Goal: Find specific page/section: Find specific page/section

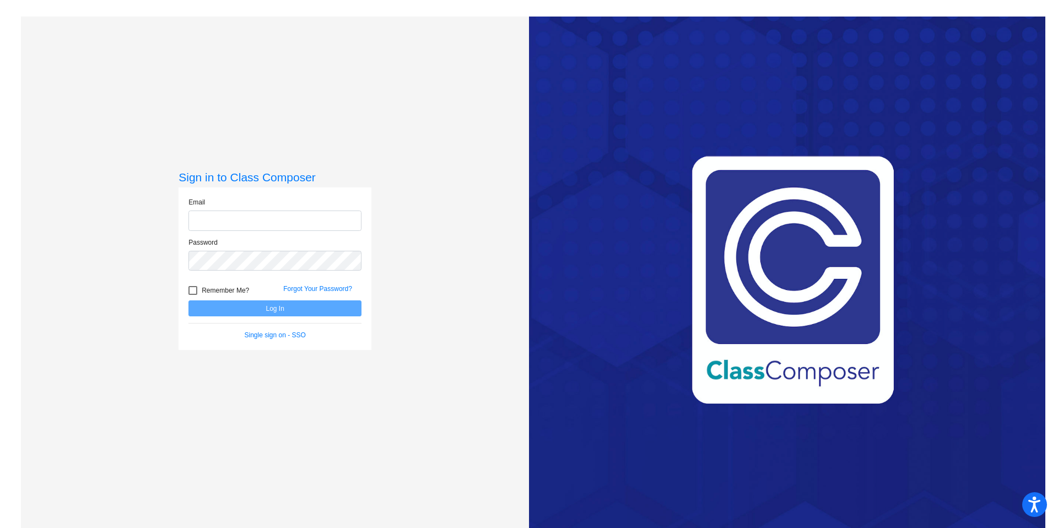
type input "[EMAIL_ADDRESS][DOMAIN_NAME]"
click at [264, 307] on button "Log In" at bounding box center [274, 308] width 173 height 16
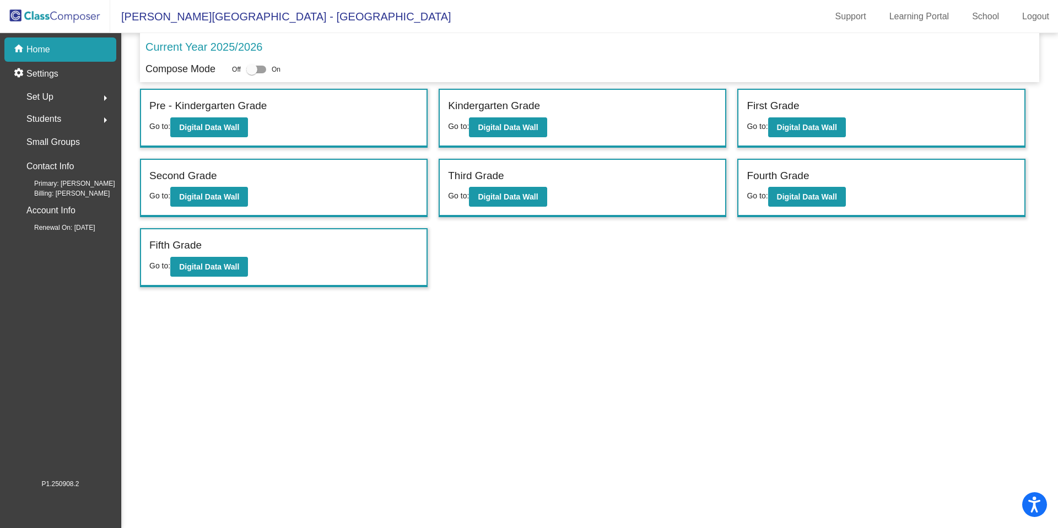
click at [552, 193] on div "Third Grade Go to: Digital Data Wall" at bounding box center [582, 188] width 285 height 57
click at [520, 197] on b "Digital Data Wall" at bounding box center [508, 196] width 60 height 9
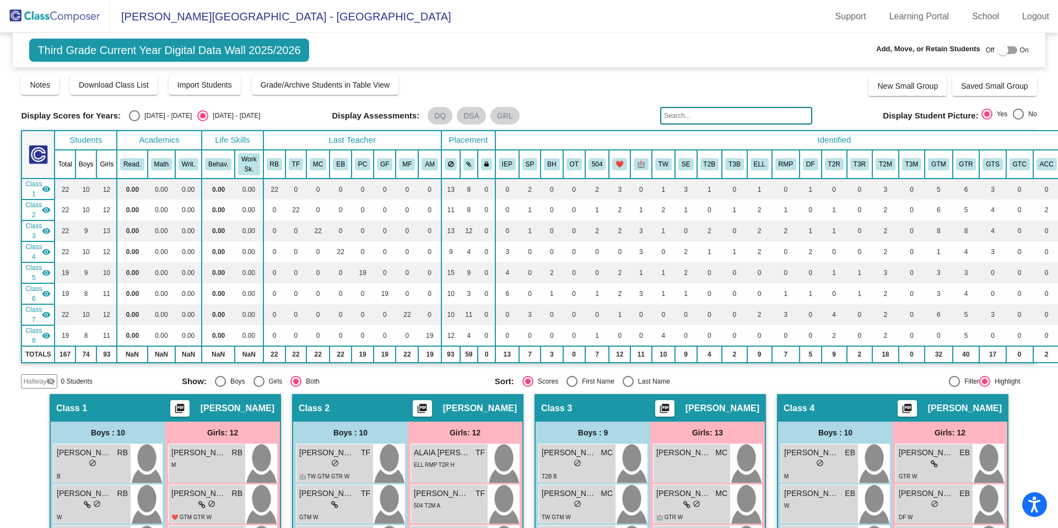
click at [76, 14] on img at bounding box center [55, 16] width 110 height 33
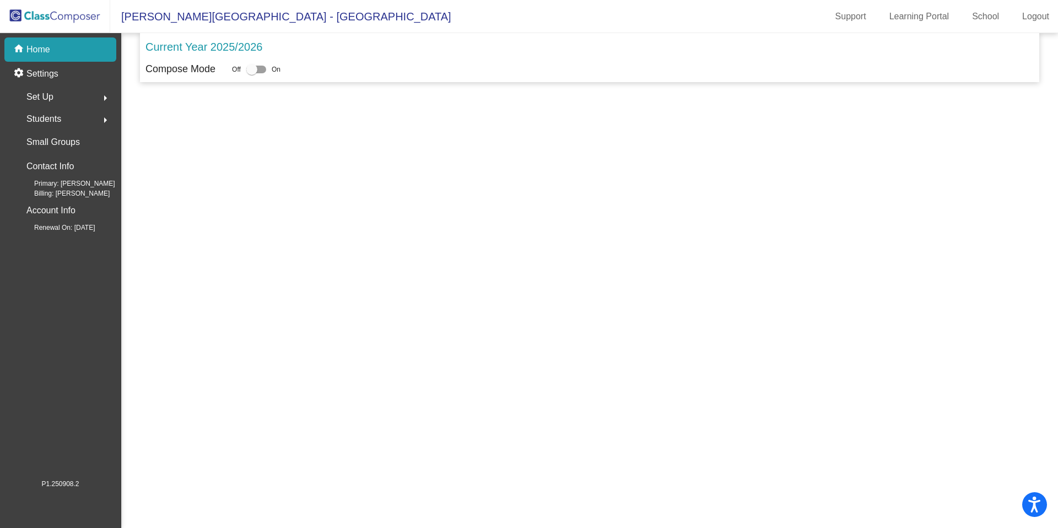
click at [76, 14] on img at bounding box center [55, 16] width 110 height 33
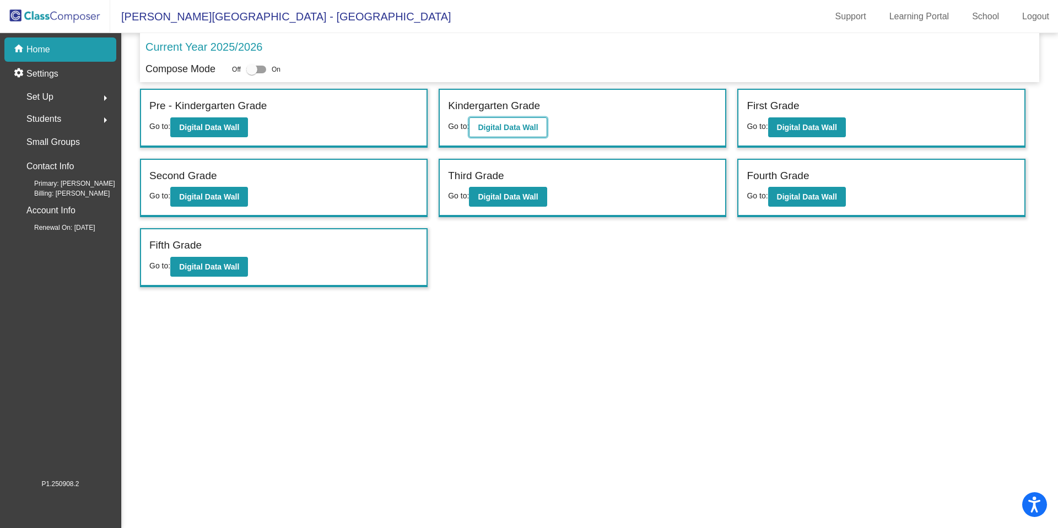
click at [531, 136] on button "Digital Data Wall" at bounding box center [508, 127] width 78 height 20
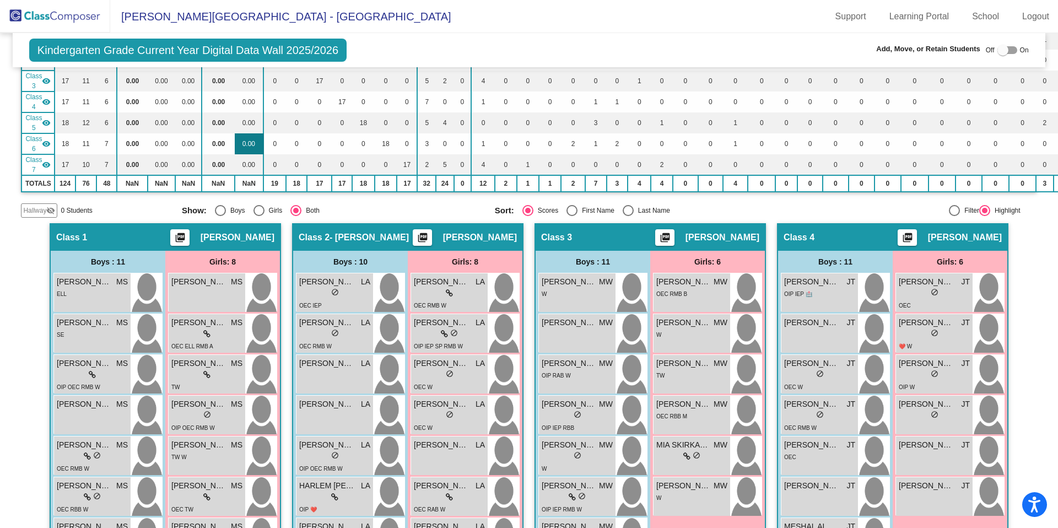
scroll to position [183, 0]
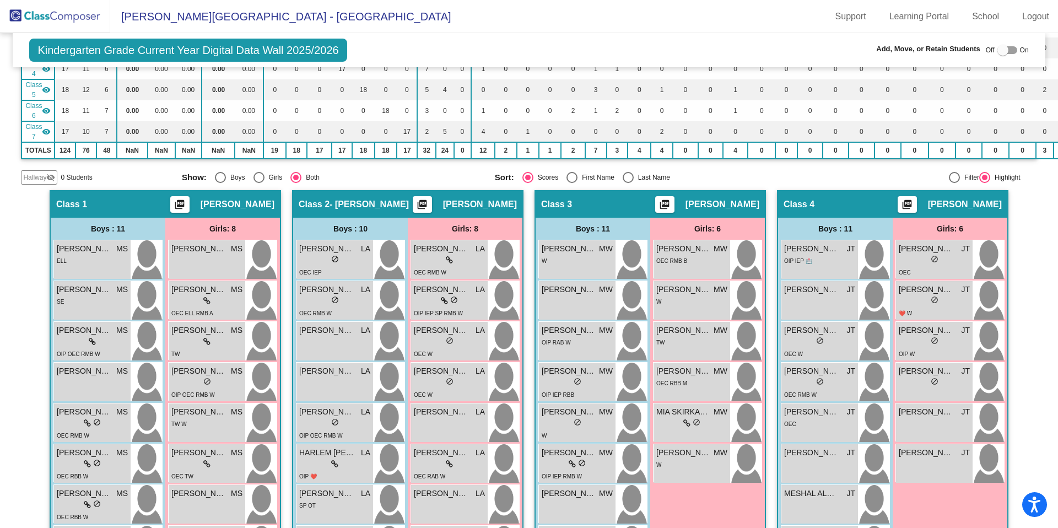
click at [429, 201] on mat-icon "picture_as_pdf" at bounding box center [421, 206] width 13 height 15
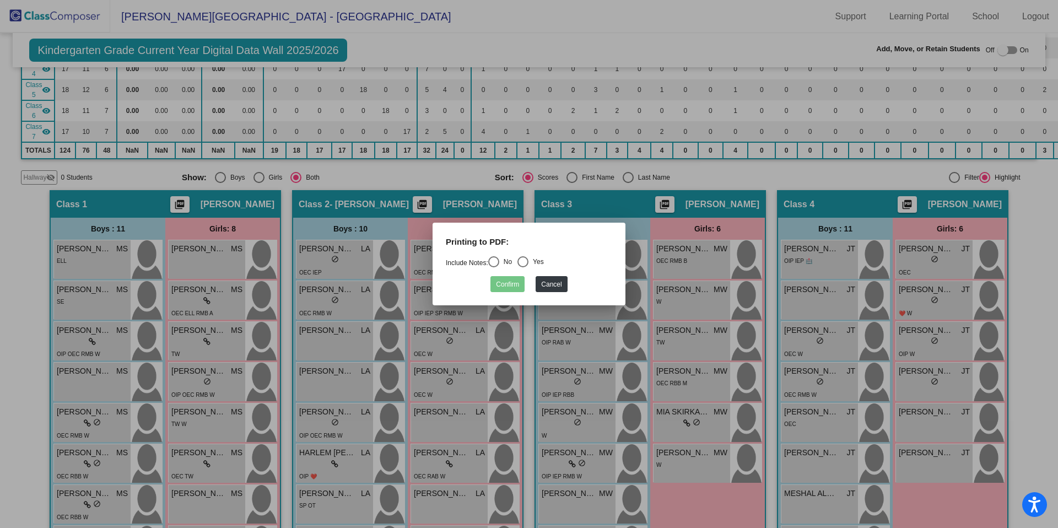
click at [499, 262] on div "Select an option" at bounding box center [493, 261] width 11 height 11
click at [494, 267] on input "No" at bounding box center [493, 267] width 1 height 1
radio input "true"
click at [512, 287] on button "Confirm" at bounding box center [507, 284] width 34 height 16
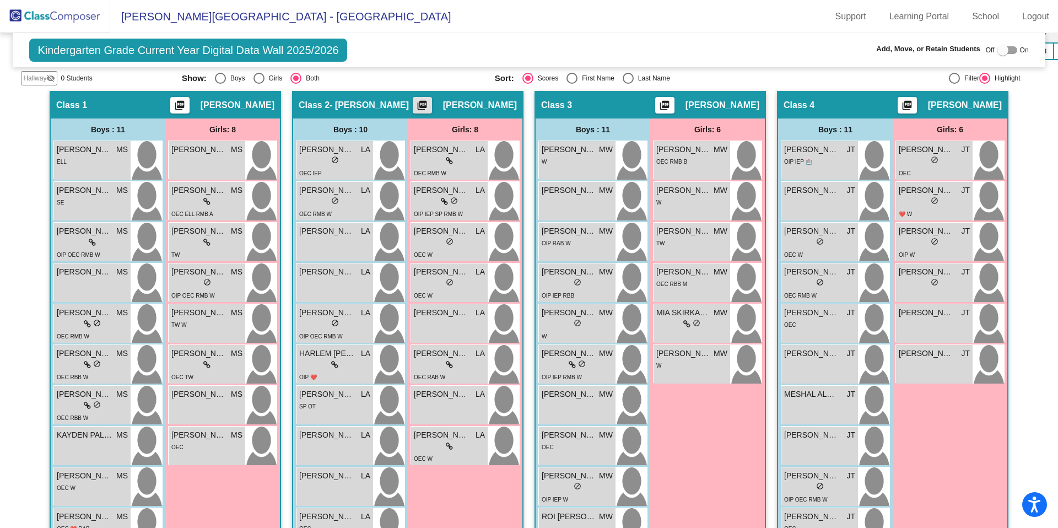
scroll to position [0, 0]
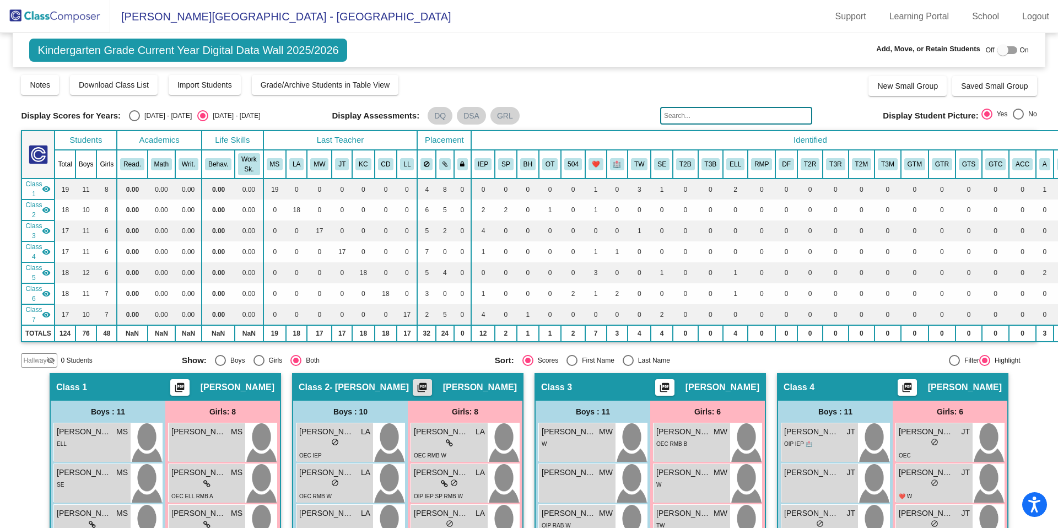
click at [133, 48] on span "Kindergarten Grade Current Year Digital Data Wall 2025/2026" at bounding box center [187, 50] width 317 height 23
click at [94, 21] on img at bounding box center [55, 16] width 110 height 33
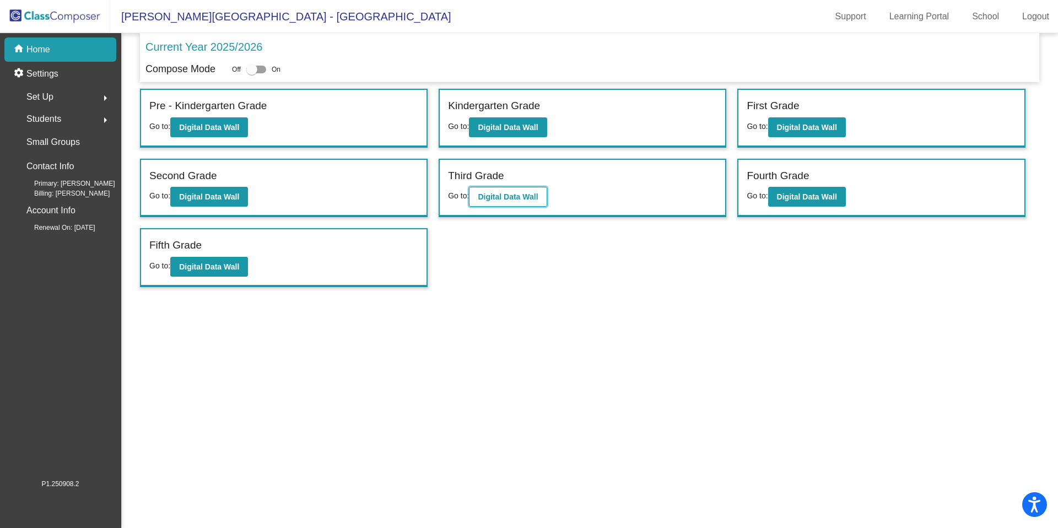
click at [504, 197] on b "Digital Data Wall" at bounding box center [508, 196] width 60 height 9
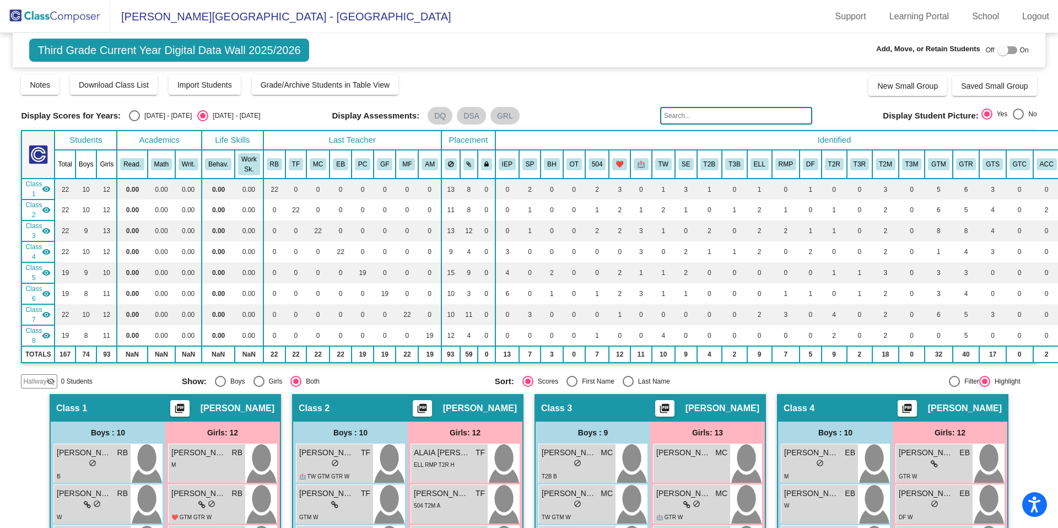
click at [75, 20] on img at bounding box center [55, 16] width 110 height 33
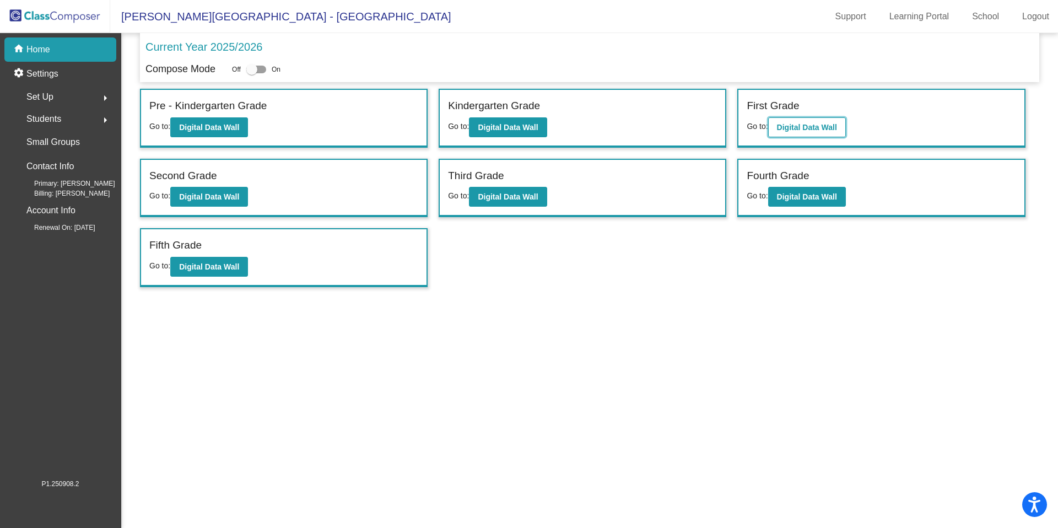
click at [806, 125] on b "Digital Data Wall" at bounding box center [807, 127] width 60 height 9
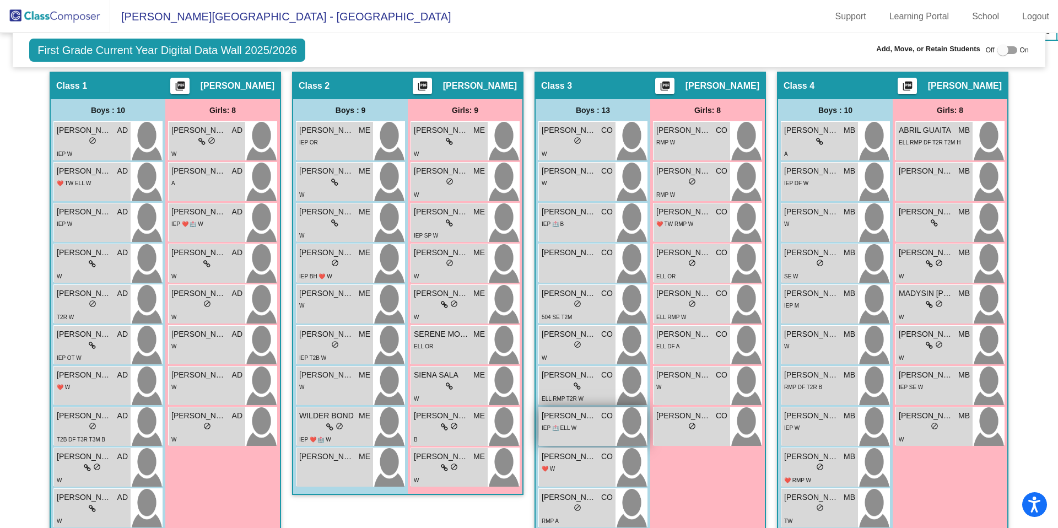
scroll to position [304, 0]
